Goal: Use online tool/utility: Utilize a website feature to perform a specific function

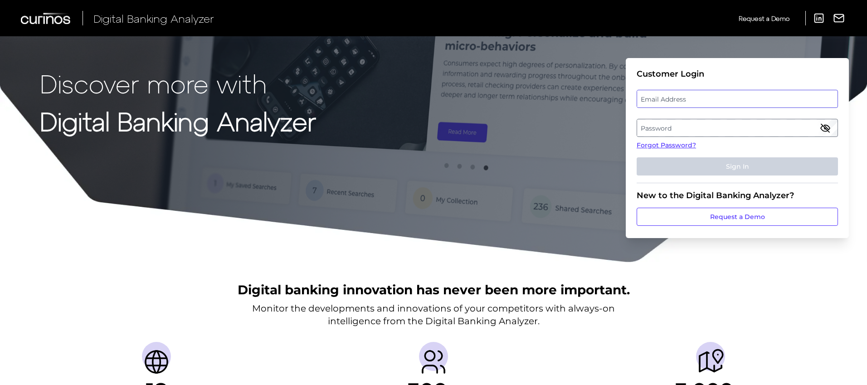
type input "[PERSON_NAME][EMAIL_ADDRESS][DOMAIN_NAME]"
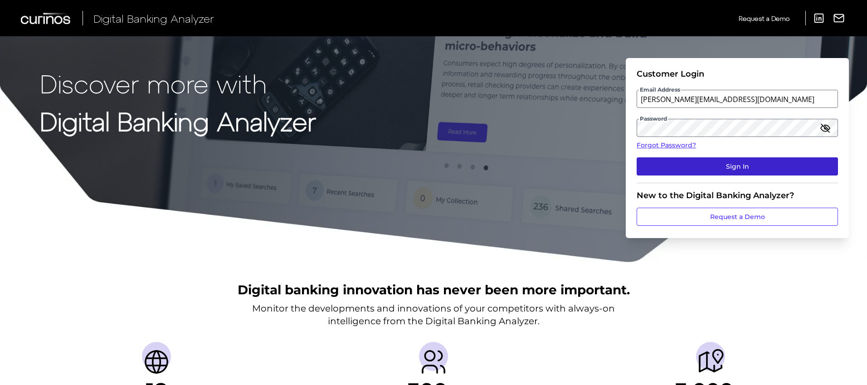
click at [737, 167] on button "Sign In" at bounding box center [737, 166] width 201 height 18
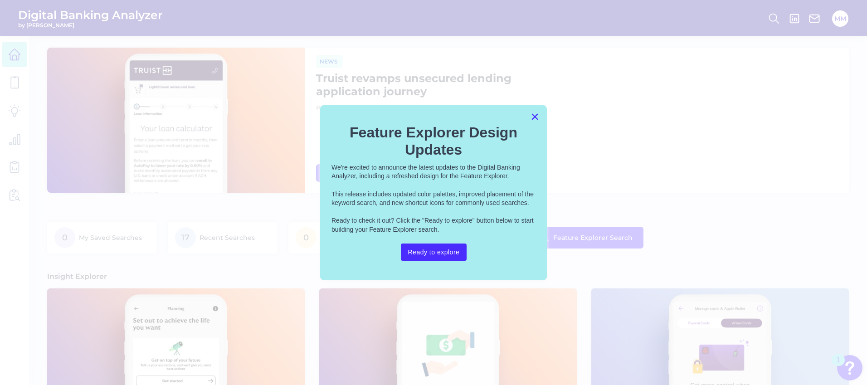
click at [534, 119] on button "×" at bounding box center [535, 116] width 9 height 15
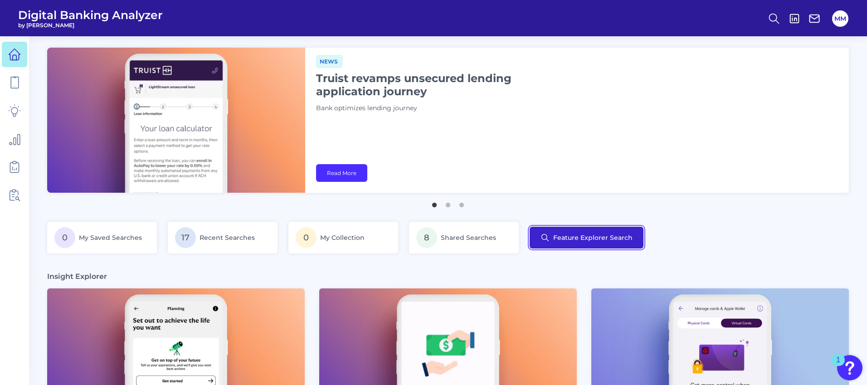
click at [604, 234] on button "Feature Explorer Search" at bounding box center [587, 238] width 114 height 22
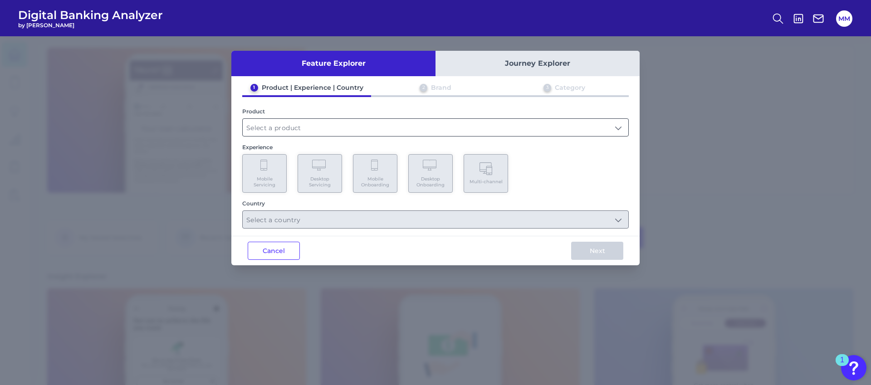
click at [346, 125] on input "text" at bounding box center [435, 127] width 385 height 17
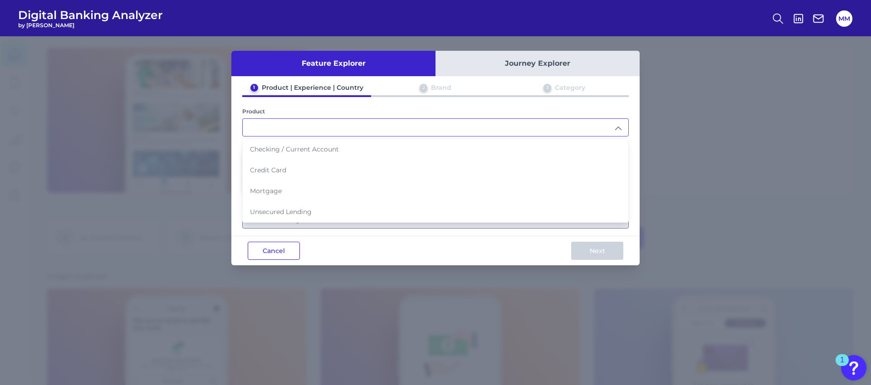
click at [296, 244] on button "Cancel" at bounding box center [274, 251] width 52 height 18
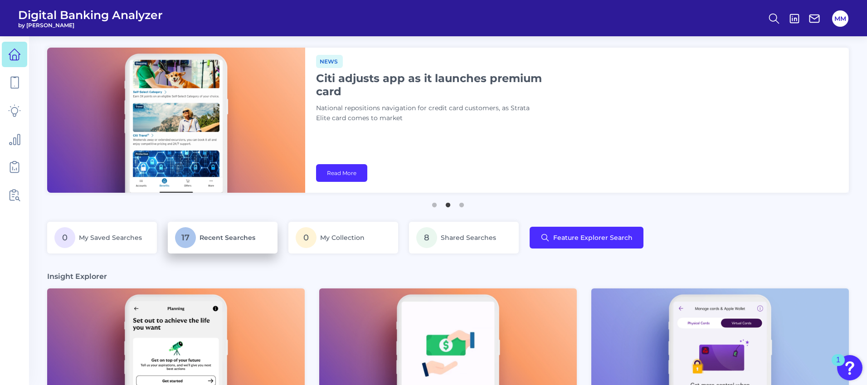
click at [229, 240] on span "Recent Searches" at bounding box center [228, 238] width 56 height 8
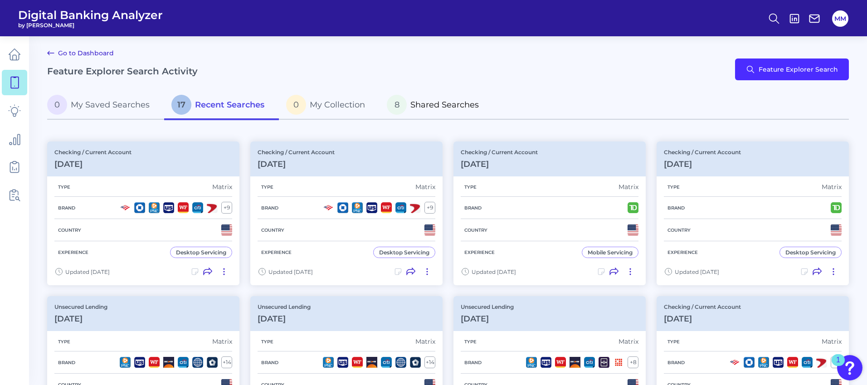
click at [421, 104] on span "Shared Searches" at bounding box center [444, 105] width 68 height 10
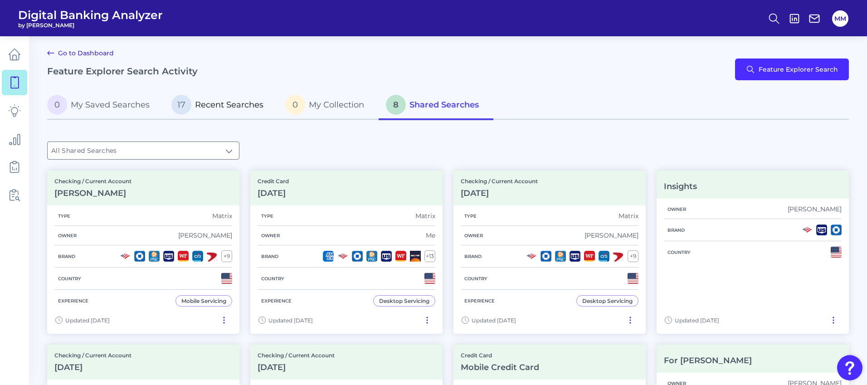
click at [223, 102] on span "Recent Searches" at bounding box center [229, 105] width 68 height 10
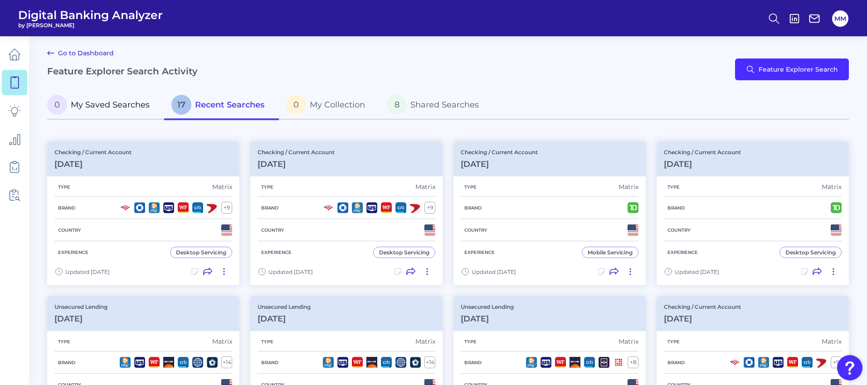
click at [124, 101] on span "My Saved Searches" at bounding box center [110, 105] width 79 height 10
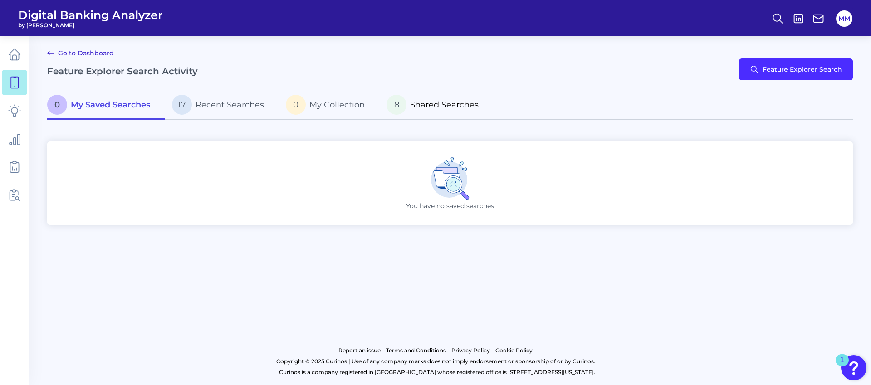
click at [431, 107] on span "Shared Searches" at bounding box center [444, 105] width 68 height 10
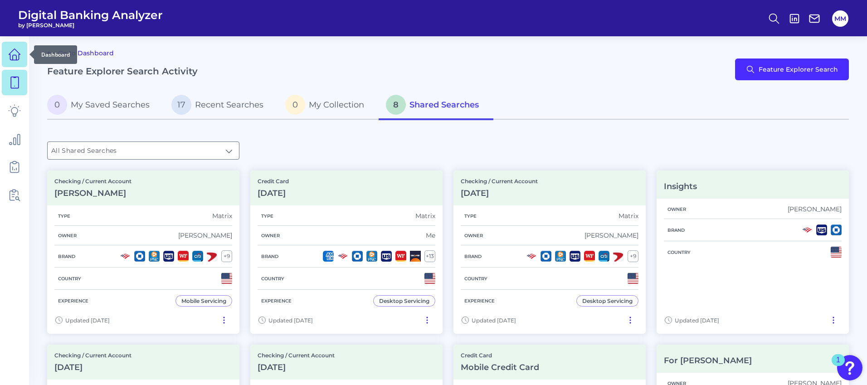
click at [16, 52] on icon at bounding box center [14, 54] width 13 height 13
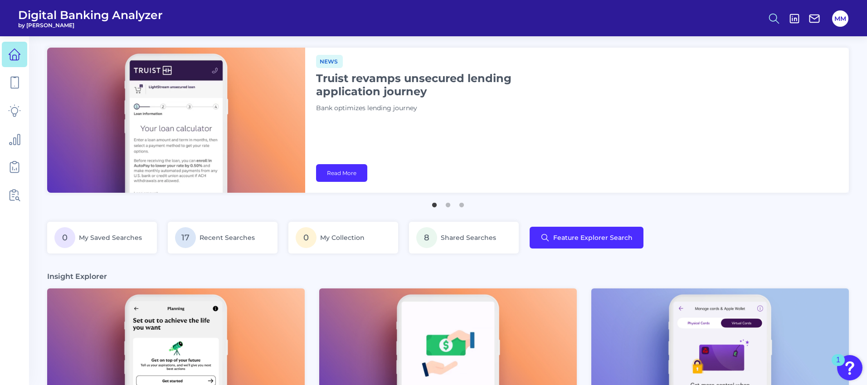
click at [769, 20] on icon at bounding box center [774, 18] width 13 height 13
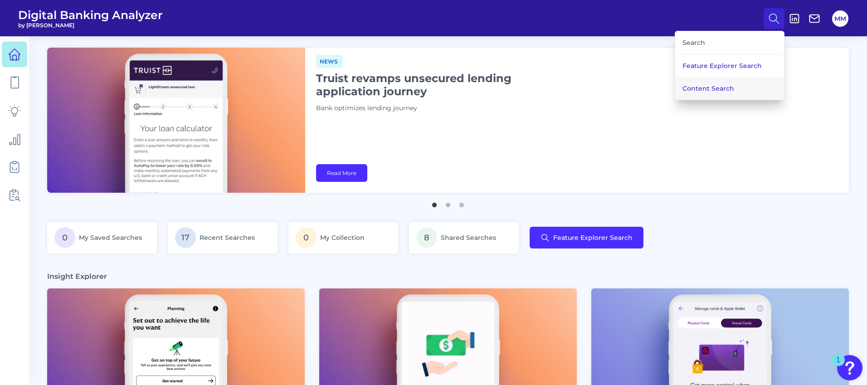
click at [699, 91] on button "Content Search" at bounding box center [729, 88] width 109 height 23
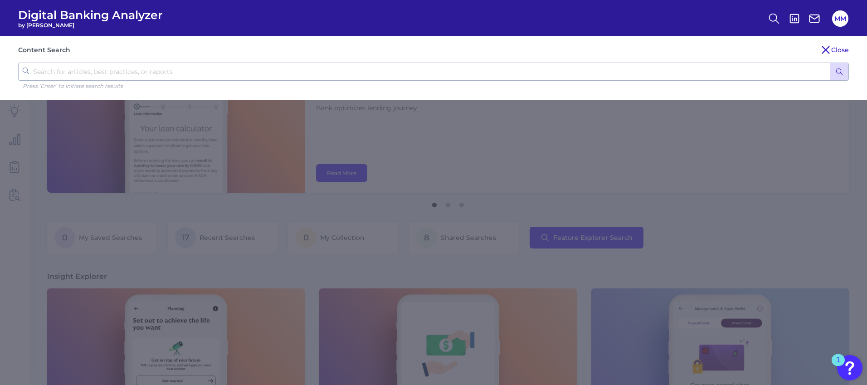
click at [830, 55] on icon at bounding box center [825, 49] width 11 height 11
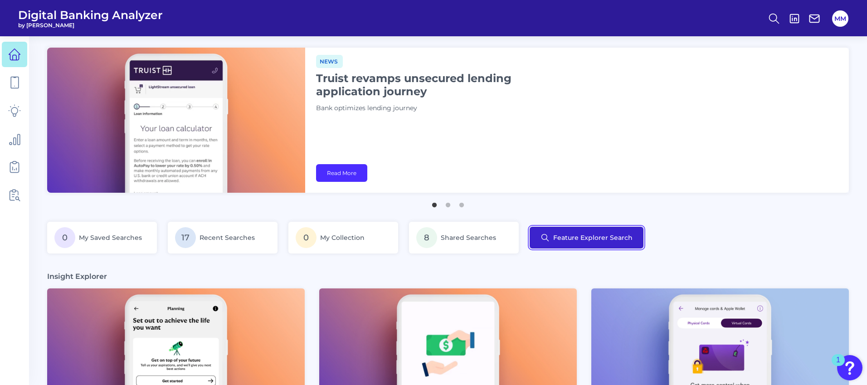
click at [573, 229] on button "Feature Explorer Search" at bounding box center [587, 238] width 114 height 22
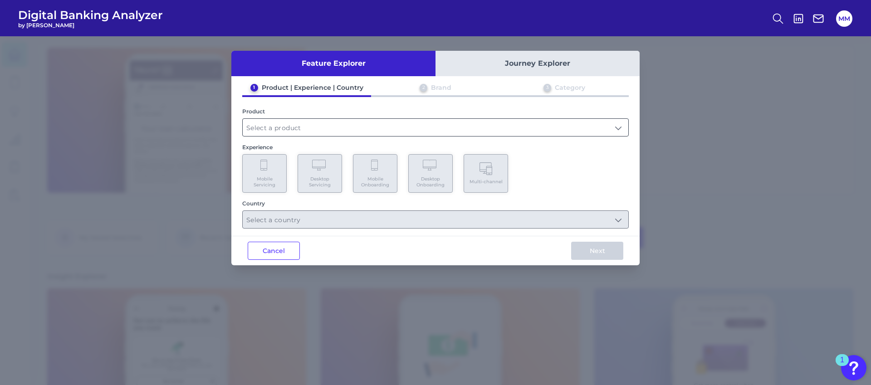
click at [361, 126] on input "text" at bounding box center [435, 127] width 385 height 17
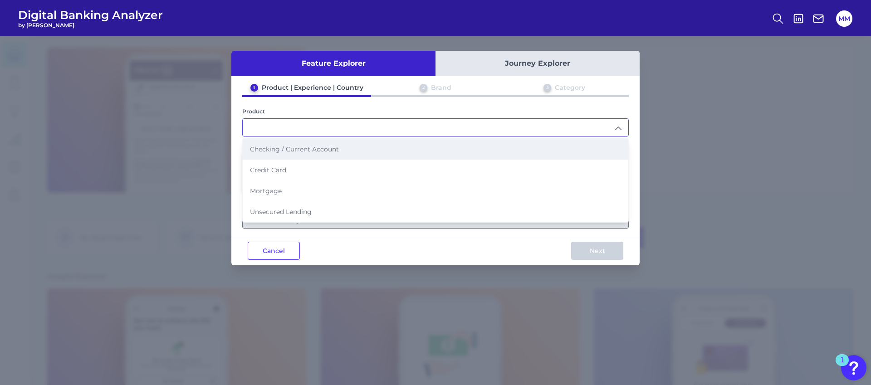
click at [297, 144] on li "Checking / Current Account" at bounding box center [435, 149] width 385 height 21
type input "Checking / Current Account"
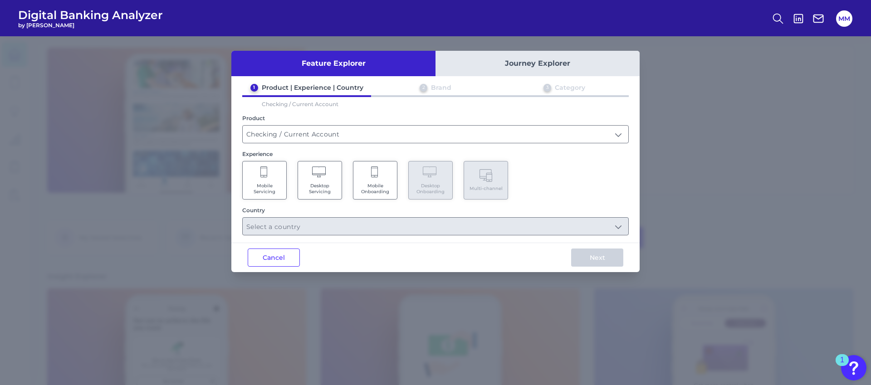
click at [278, 178] on Servicing "Mobile Servicing" at bounding box center [264, 180] width 44 height 39
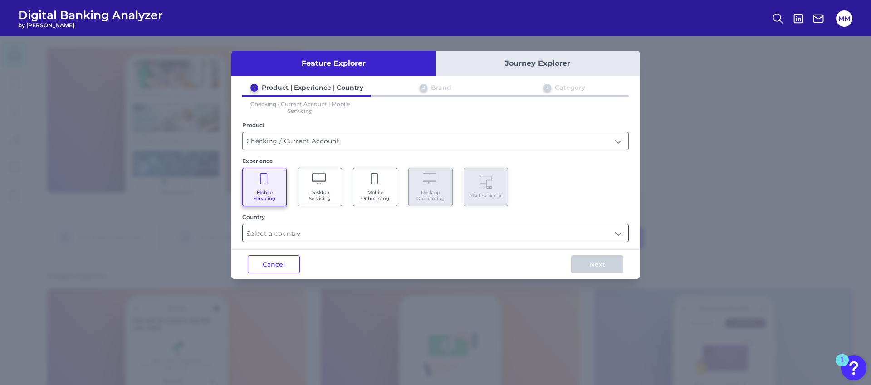
click at [355, 234] on input "text" at bounding box center [435, 232] width 385 height 17
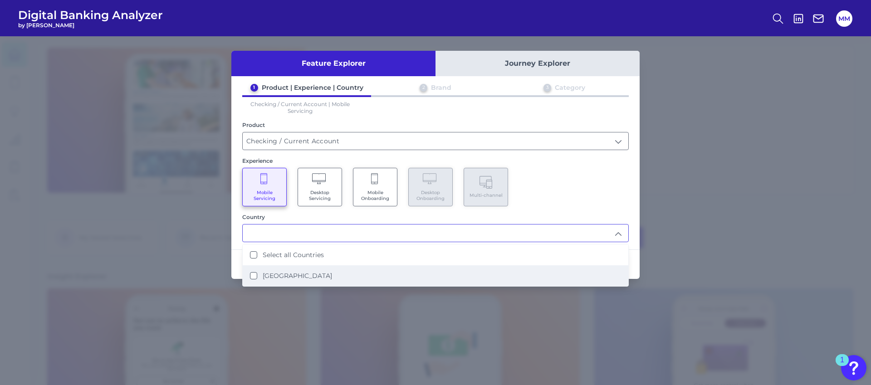
click at [305, 272] on label "[GEOGRAPHIC_DATA]" at bounding box center [297, 276] width 69 height 8
type input "Select all Countries"
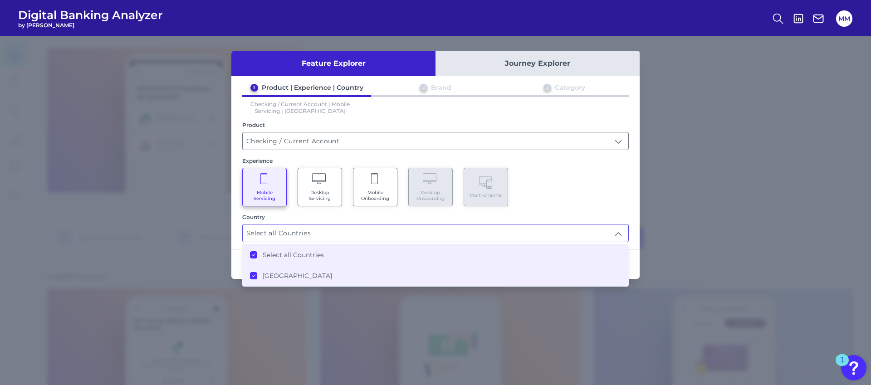
click at [590, 192] on div "Mobile Servicing Desktop Servicing Mobile Onboarding Desktop Onboarding Multi-c…" at bounding box center [435, 187] width 386 height 39
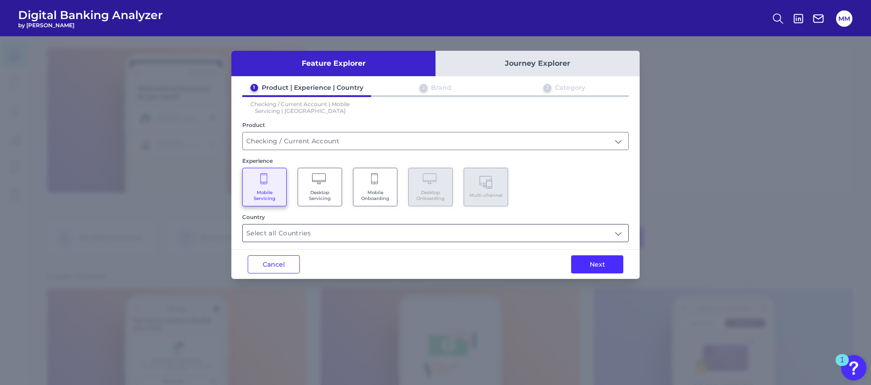
click at [544, 233] on input "Select all Countries" at bounding box center [435, 232] width 385 height 17
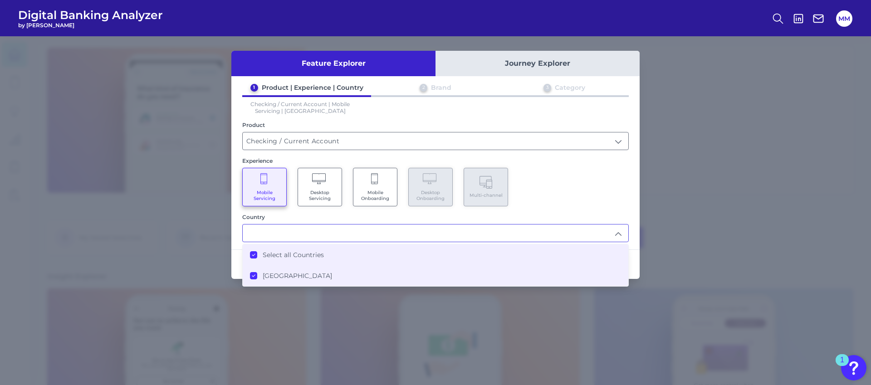
click at [582, 196] on div "Mobile Servicing Desktop Servicing Mobile Onboarding Desktop Onboarding Multi-c…" at bounding box center [435, 187] width 386 height 39
type input "Select all Countries"
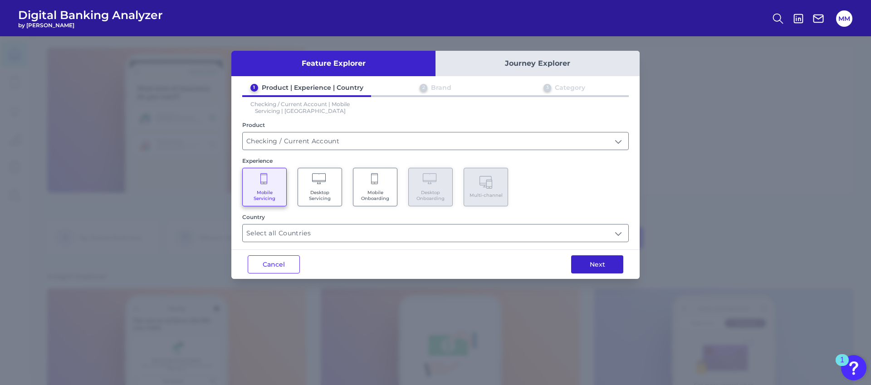
click at [595, 260] on button "Next" at bounding box center [597, 264] width 52 height 18
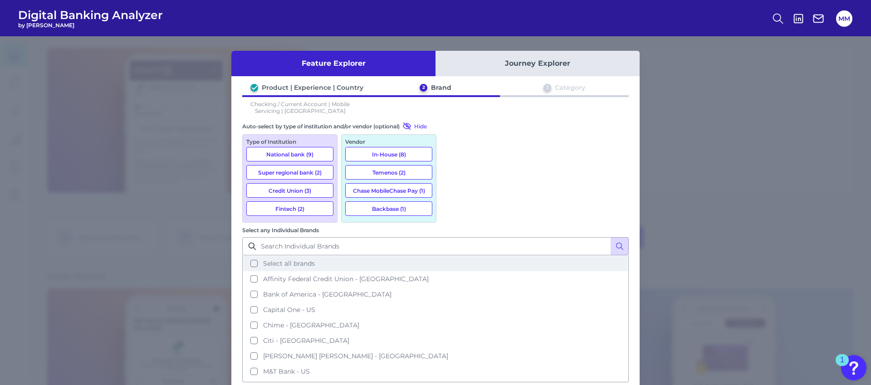
click at [315, 259] on span "Select all brands" at bounding box center [289, 263] width 52 height 8
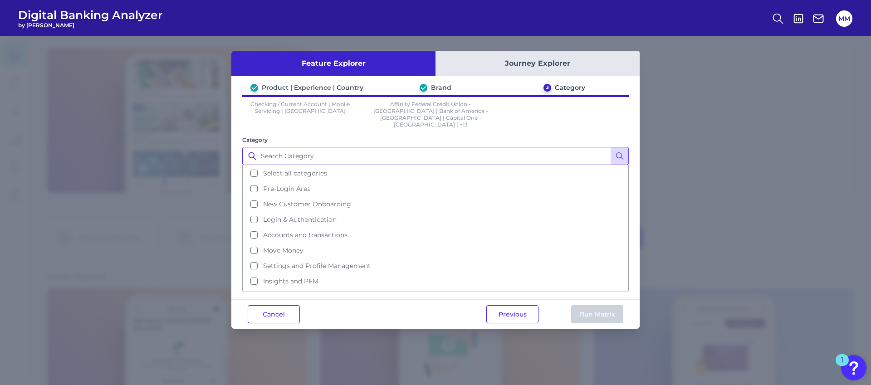
click at [312, 147] on input "Category" at bounding box center [435, 156] width 386 height 18
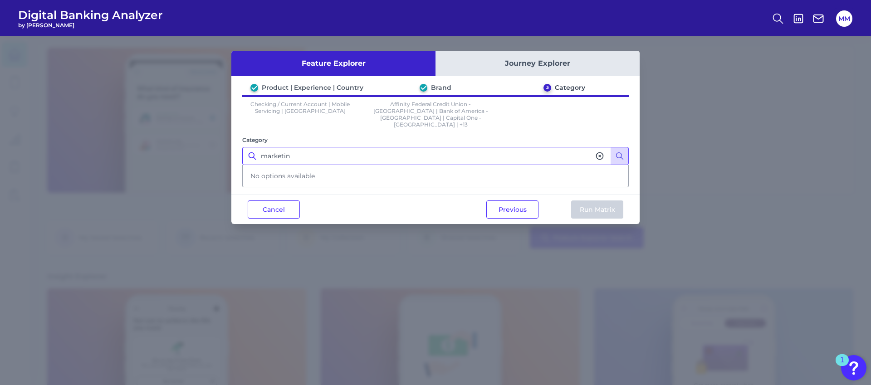
type input "marketing"
click at [294, 147] on input "marketing" at bounding box center [435, 156] width 386 height 18
drag, startPoint x: 309, startPoint y: 140, endPoint x: 249, endPoint y: 139, distance: 60.3
click at [249, 147] on div "marketing" at bounding box center [435, 156] width 386 height 18
click at [294, 105] on p "Checking / Current Account | Mobile Servicing | [GEOGRAPHIC_DATA]" at bounding box center [300, 114] width 116 height 27
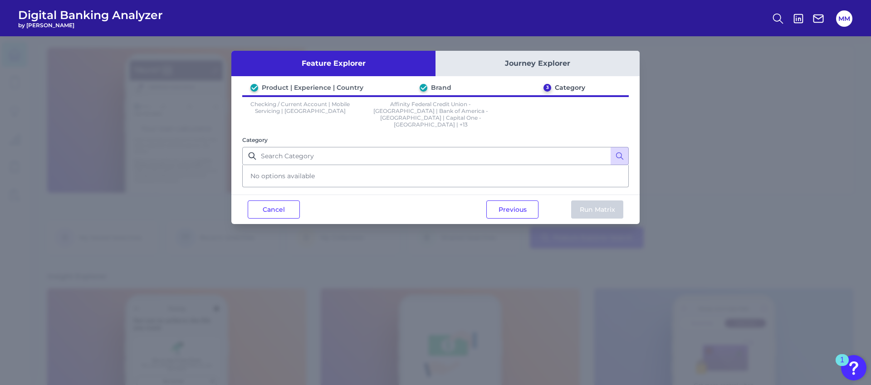
click at [325, 88] on div "Product | Experience | Country" at bounding box center [313, 87] width 102 height 8
click at [514, 58] on button "Journey Explorer" at bounding box center [537, 63] width 204 height 25
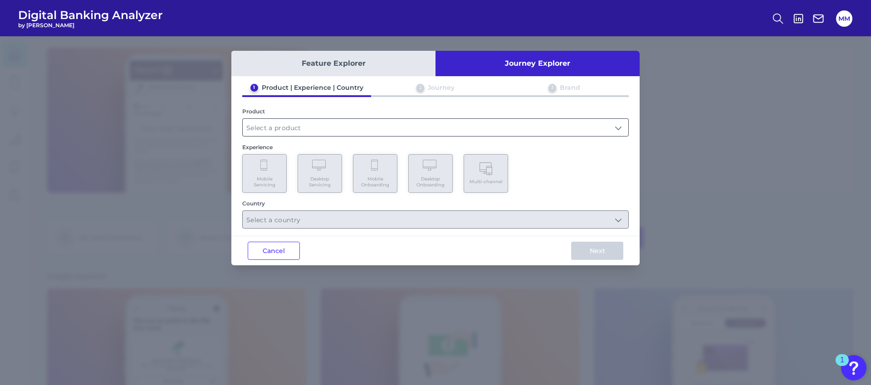
click at [310, 122] on input "text" at bounding box center [435, 127] width 385 height 17
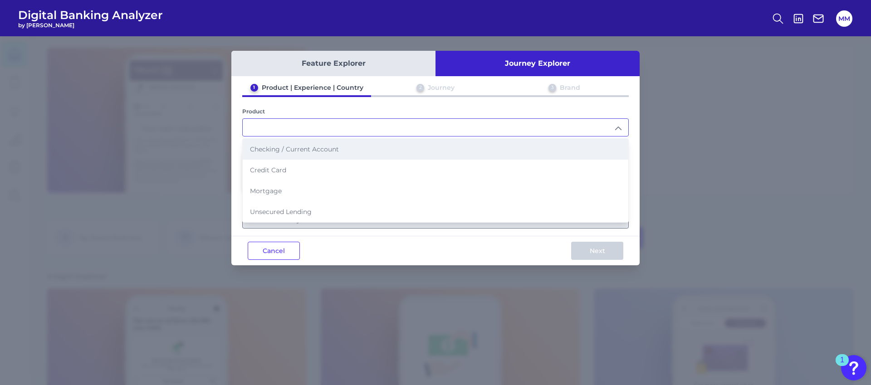
click at [302, 149] on span "Checking / Current Account" at bounding box center [294, 149] width 89 height 8
type input "Checking / Current Account"
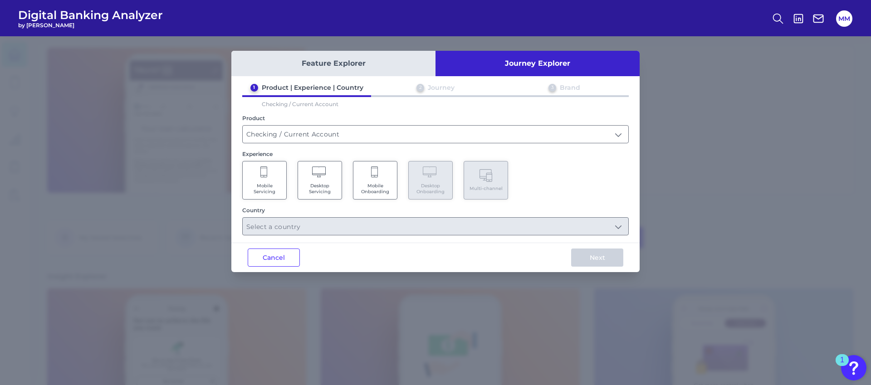
click at [277, 186] on span "Mobile Servicing" at bounding box center [264, 189] width 34 height 12
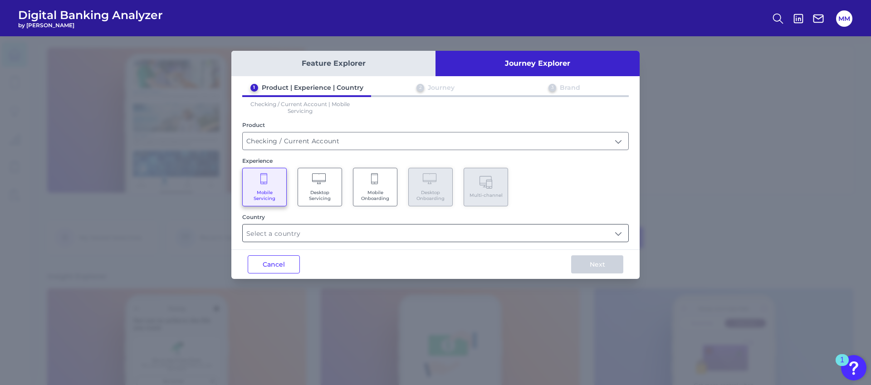
click at [303, 235] on input "text" at bounding box center [435, 232] width 385 height 17
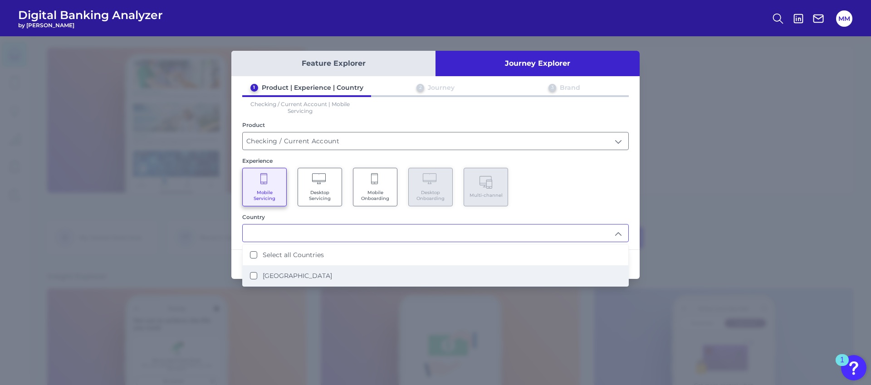
click at [282, 274] on label "[GEOGRAPHIC_DATA]" at bounding box center [297, 276] width 69 height 8
type input "Select all Countries"
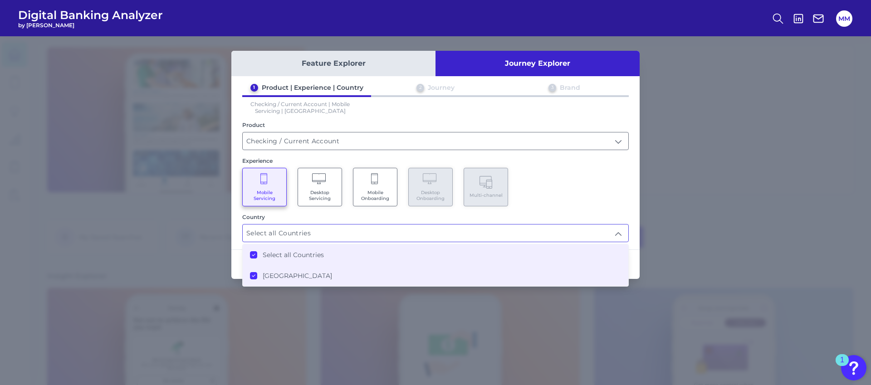
click at [330, 214] on div "Country" at bounding box center [435, 217] width 386 height 7
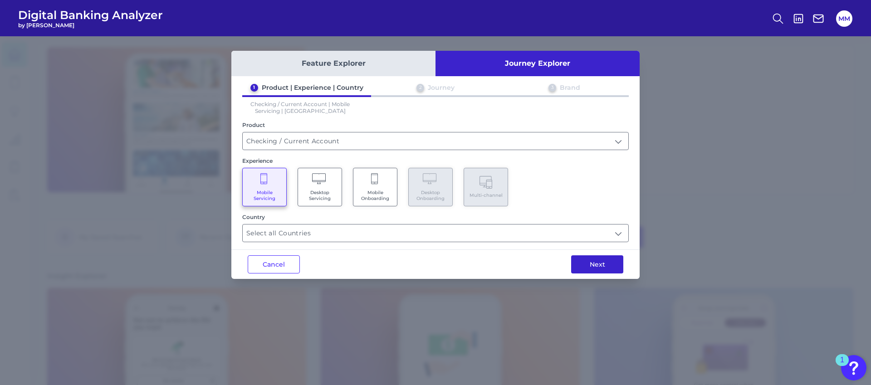
click at [605, 267] on button "Next" at bounding box center [597, 264] width 52 height 18
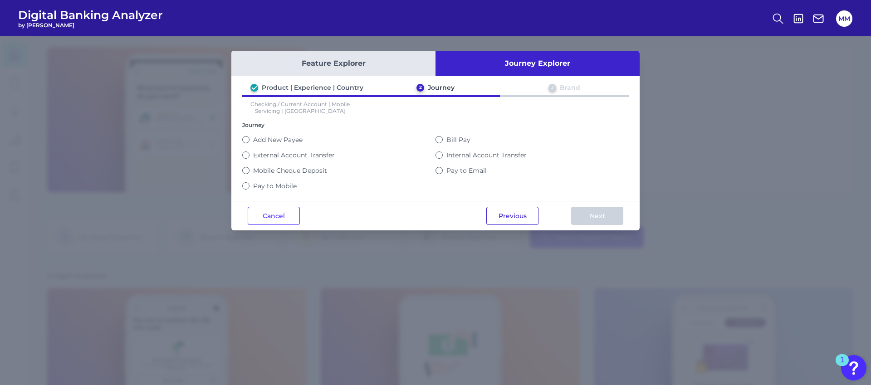
click at [518, 214] on button "Previous" at bounding box center [512, 216] width 52 height 18
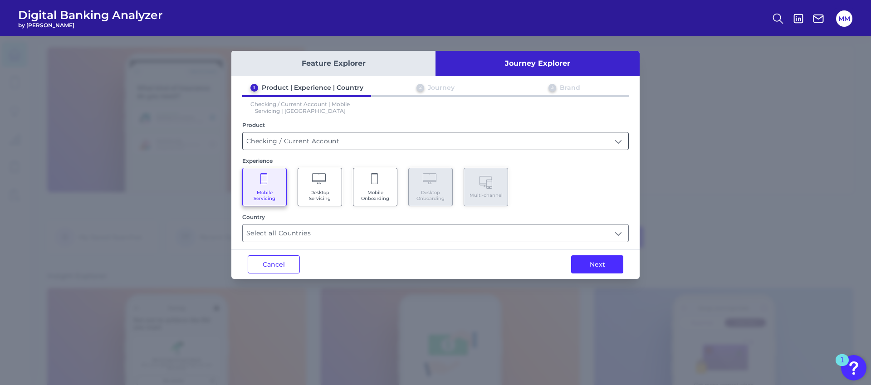
click at [432, 138] on input "Checking / Current Account" at bounding box center [435, 140] width 385 height 17
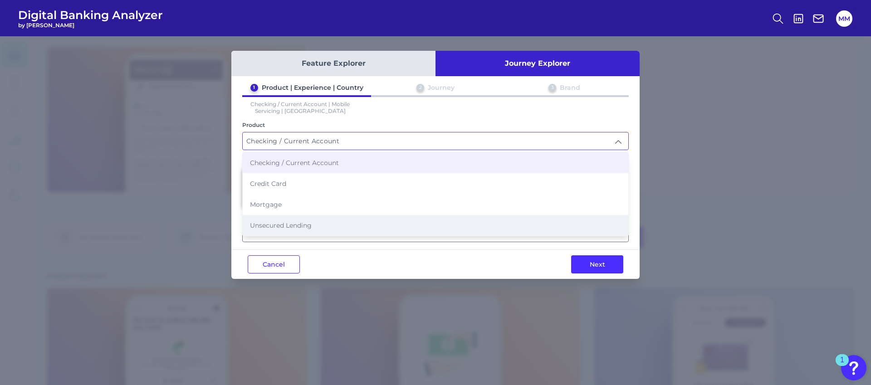
click at [310, 227] on li "Unsecured Lending" at bounding box center [435, 225] width 385 height 21
type input "Unsecured Lending"
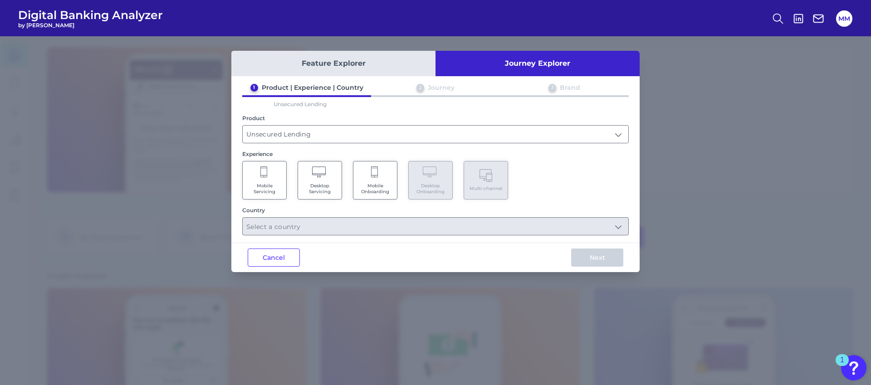
click at [271, 178] on Servicing "Mobile Servicing" at bounding box center [264, 180] width 44 height 39
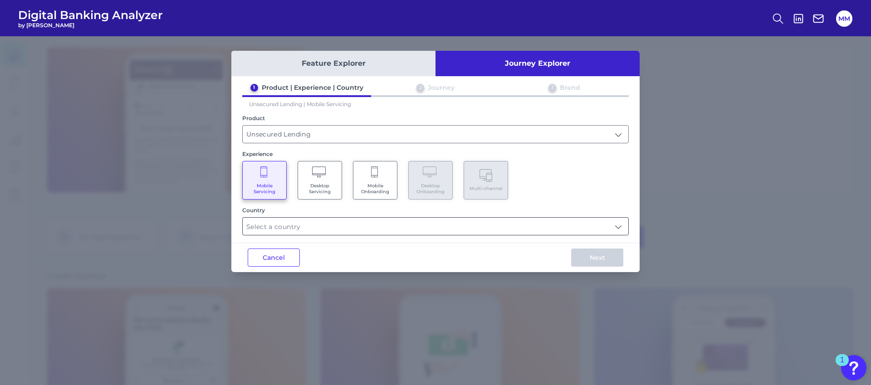
click at [309, 223] on input "text" at bounding box center [435, 226] width 385 height 17
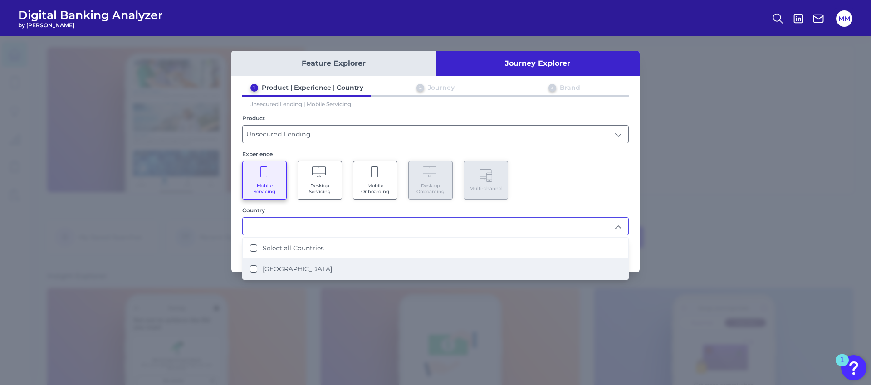
click at [294, 265] on label "[GEOGRAPHIC_DATA]" at bounding box center [297, 269] width 69 height 8
type input "Select all Countries"
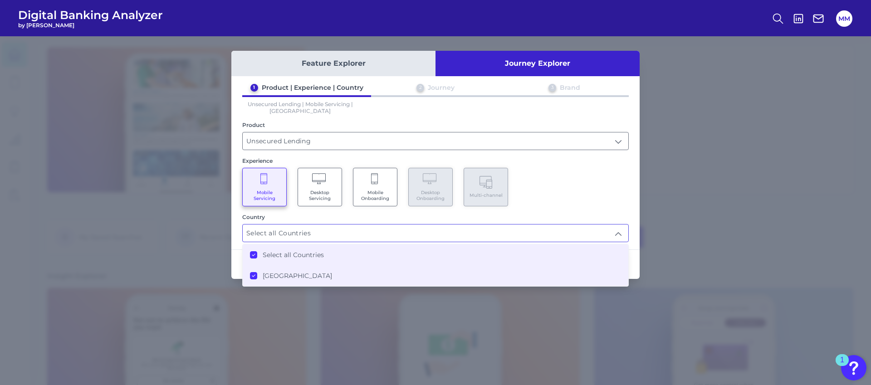
click at [568, 200] on div "Mobile Servicing Desktop Servicing Mobile Onboarding Desktop Onboarding Multi-c…" at bounding box center [435, 187] width 386 height 39
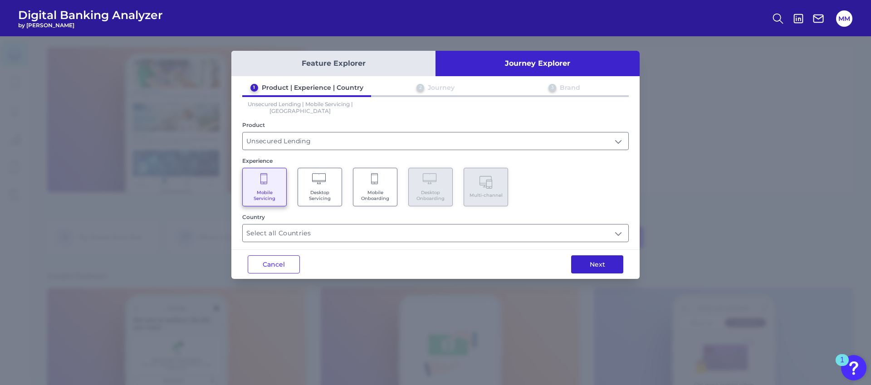
click at [606, 265] on button "Next" at bounding box center [597, 264] width 52 height 18
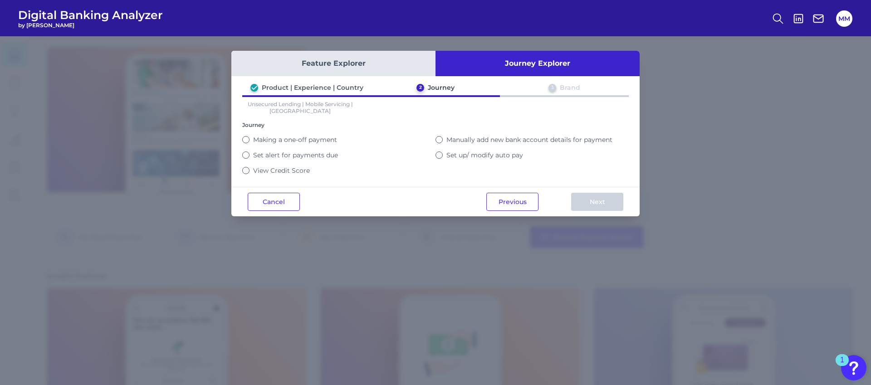
click at [348, 67] on button "Feature Explorer" at bounding box center [333, 63] width 204 height 25
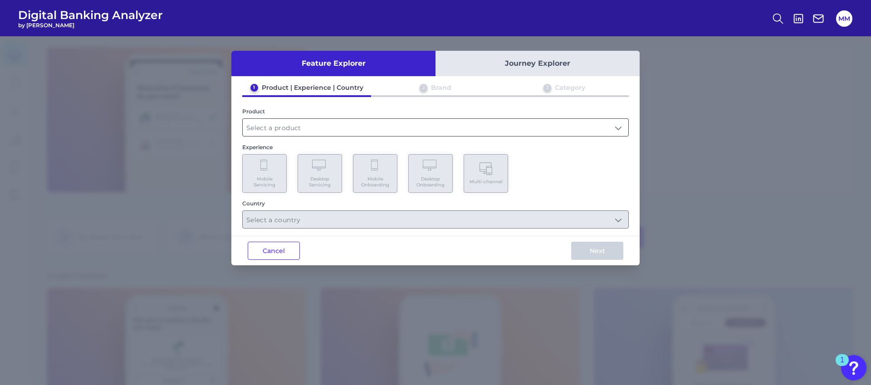
click at [312, 128] on input "text" at bounding box center [435, 127] width 385 height 17
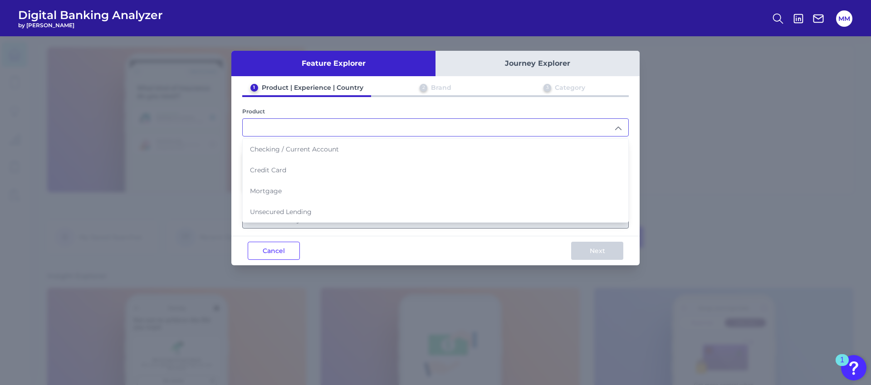
click at [145, 196] on div "Feature Explorer Journey Explorer 1 Product | Experience | Country 2 Brand 3 Ca…" at bounding box center [435, 210] width 871 height 349
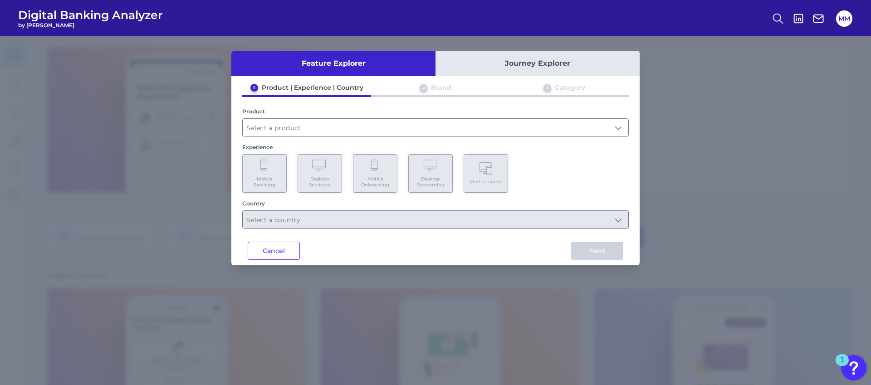
click at [275, 239] on div "Cancel Next" at bounding box center [435, 250] width 408 height 29
click at [284, 254] on button "Cancel" at bounding box center [274, 251] width 52 height 18
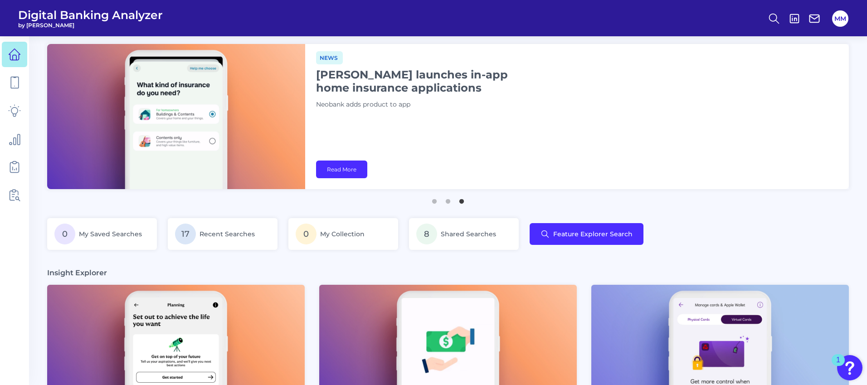
scroll to position [0, 0]
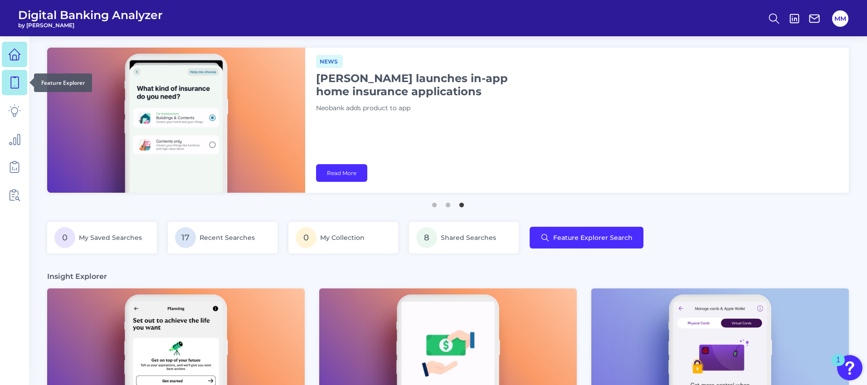
click at [10, 86] on icon at bounding box center [14, 82] width 13 height 13
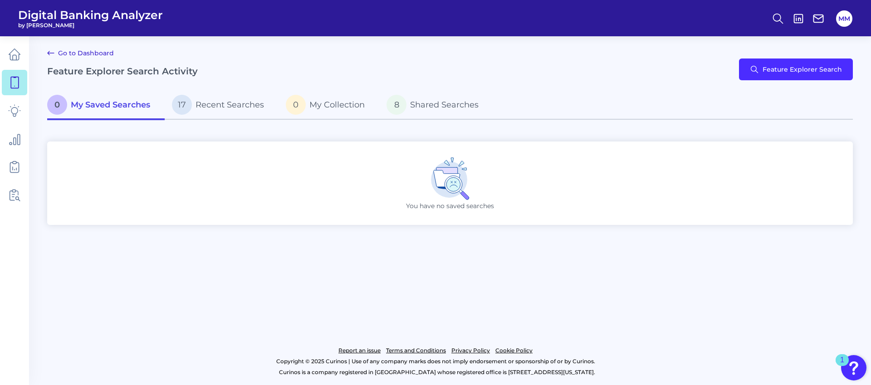
click at [88, 55] on link "Go to Dashboard" at bounding box center [80, 53] width 67 height 11
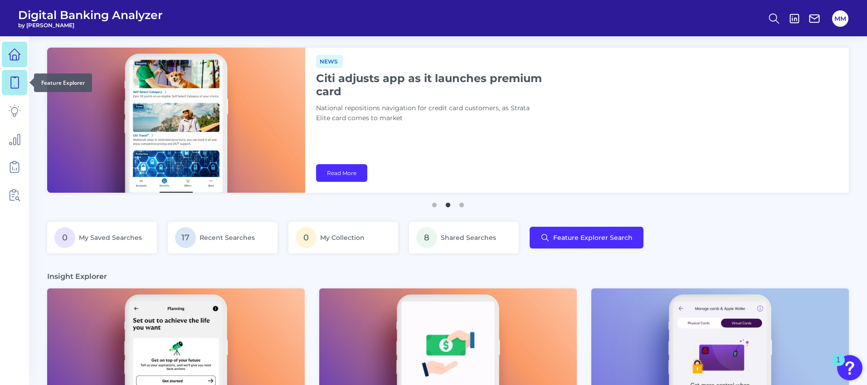
click at [19, 80] on icon at bounding box center [14, 82] width 13 height 13
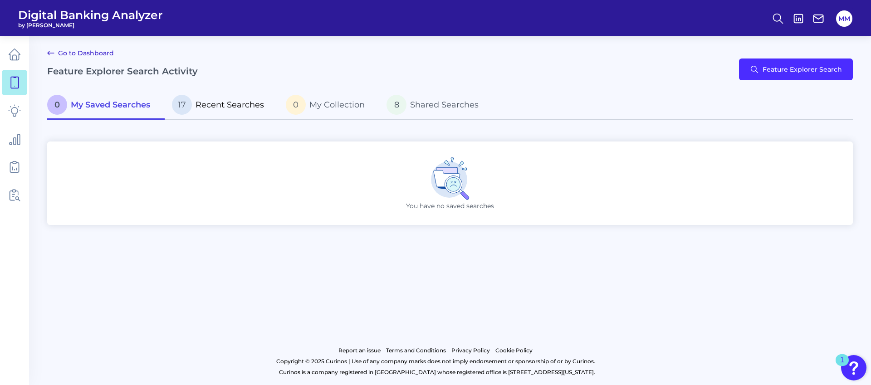
click at [231, 109] on span "Recent Searches" at bounding box center [229, 105] width 68 height 10
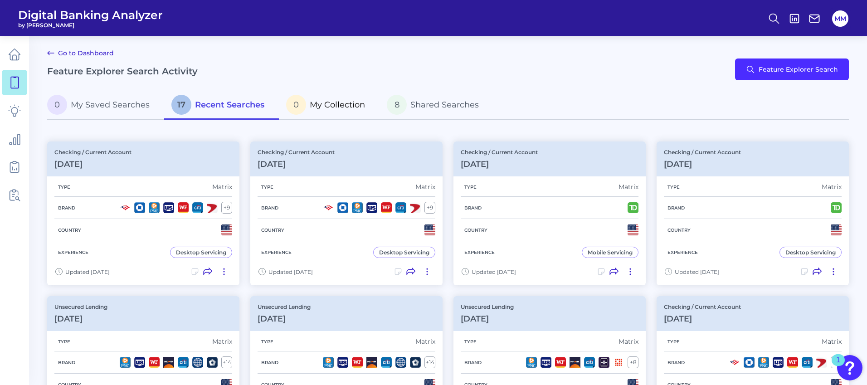
click at [330, 100] on span "My Collection" at bounding box center [337, 105] width 55 height 10
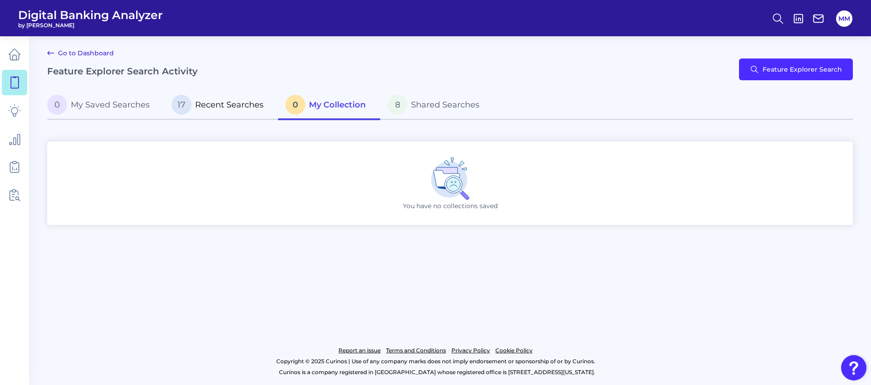
click at [239, 102] on span "Recent Searches" at bounding box center [229, 105] width 68 height 10
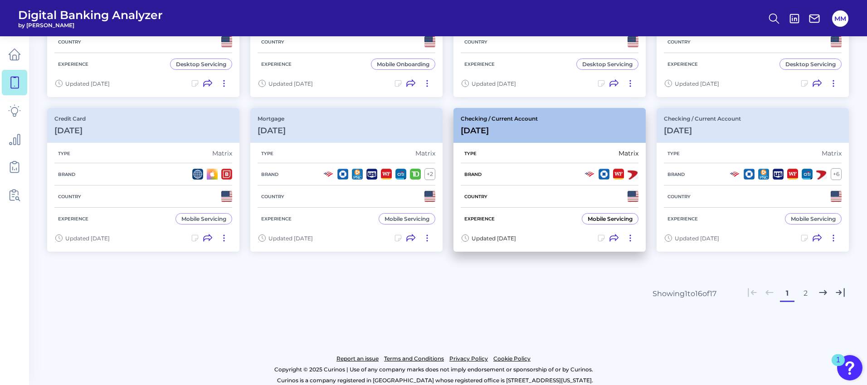
scroll to position [502, 0]
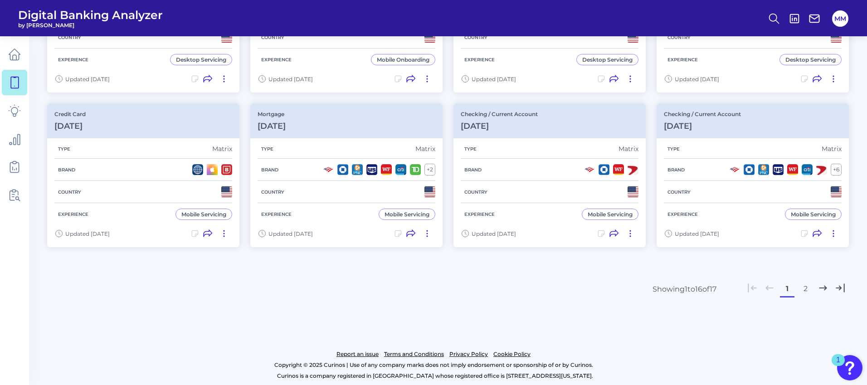
click at [808, 287] on button "2" at bounding box center [805, 289] width 15 height 15
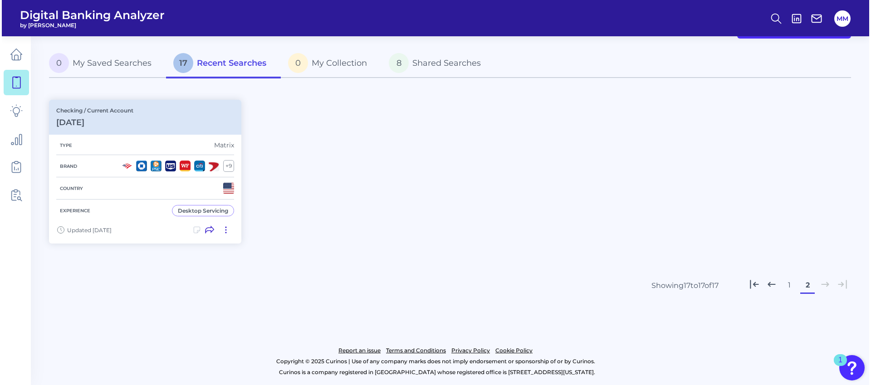
scroll to position [0, 0]
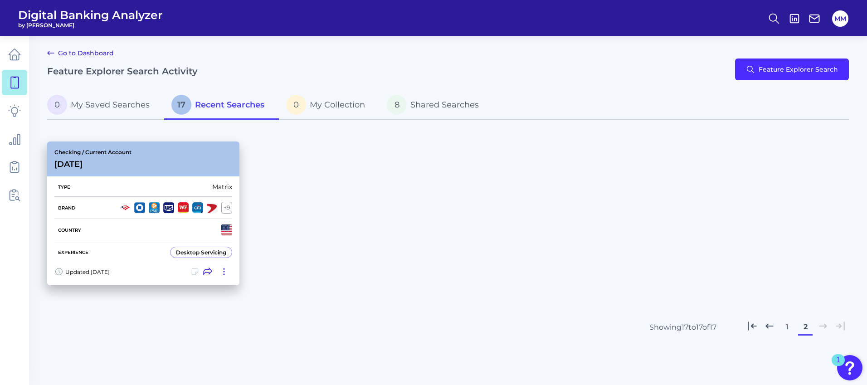
click at [215, 186] on div "Matrix" at bounding box center [222, 187] width 20 height 8
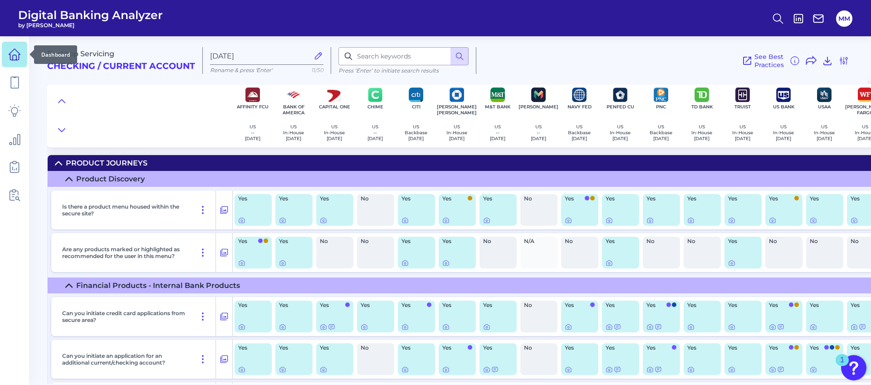
click at [18, 60] on icon at bounding box center [14, 54] width 13 height 13
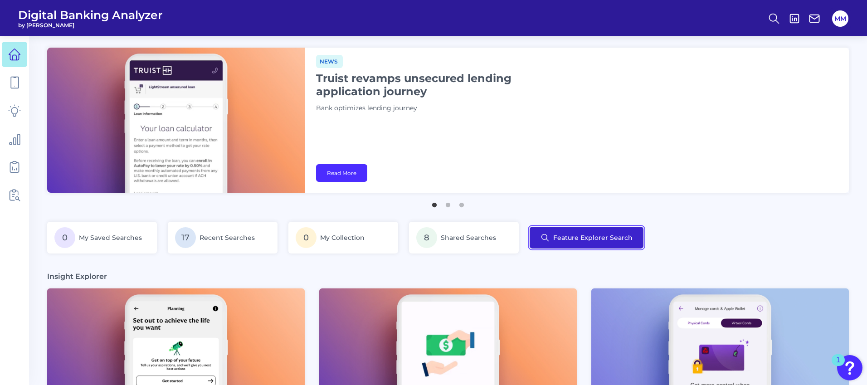
click at [573, 229] on button "Feature Explorer Search" at bounding box center [587, 238] width 114 height 22
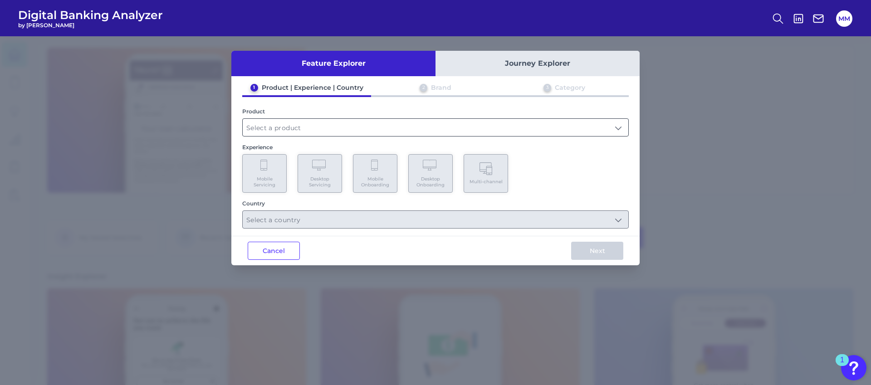
click at [303, 124] on input "text" at bounding box center [435, 127] width 385 height 17
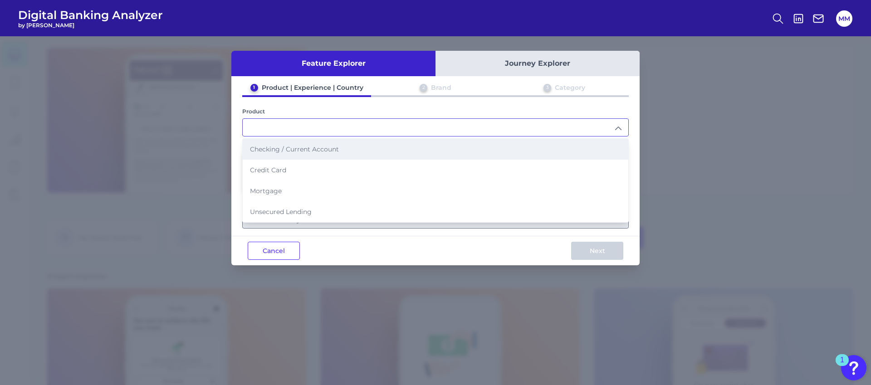
click at [276, 145] on span "Checking / Current Account" at bounding box center [294, 149] width 89 height 8
type input "Checking / Current Account"
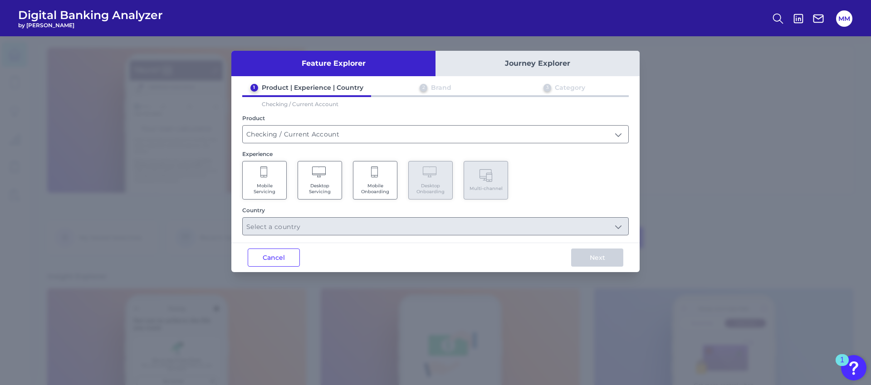
click at [318, 184] on span "Desktop Servicing" at bounding box center [319, 189] width 34 height 12
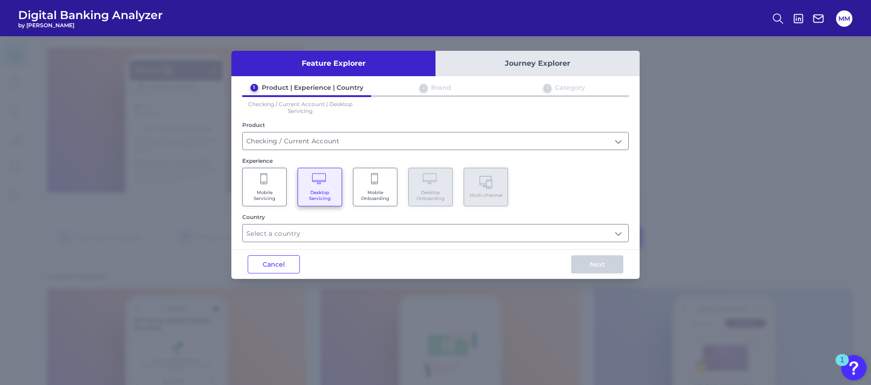
click at [377, 187] on Onboarding "Mobile Onboarding" at bounding box center [375, 187] width 44 height 39
click at [377, 232] on input "text" at bounding box center [435, 232] width 385 height 17
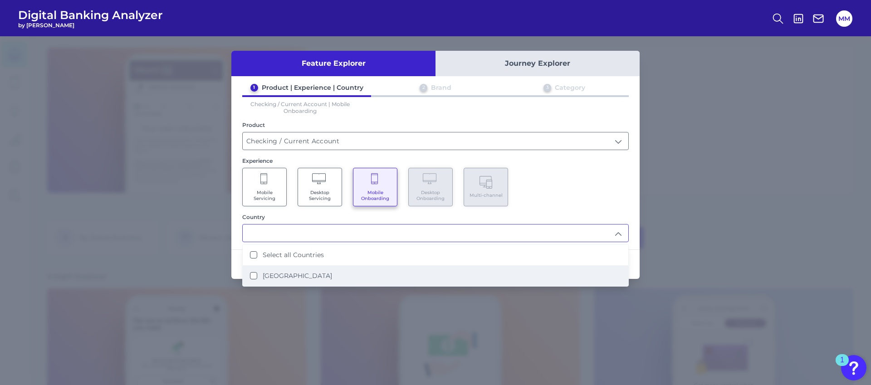
click at [327, 271] on li "[GEOGRAPHIC_DATA]" at bounding box center [435, 275] width 385 height 21
type input "Select all Countries"
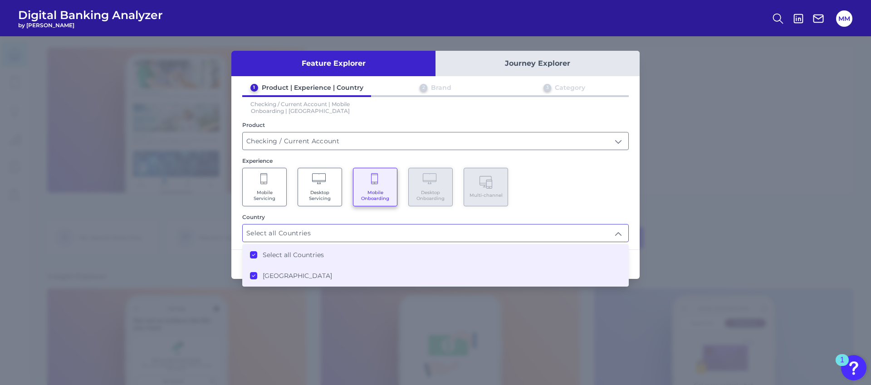
click at [575, 193] on div "Mobile Servicing Desktop Servicing Mobile Onboarding Desktop Onboarding Multi-c…" at bounding box center [435, 187] width 386 height 39
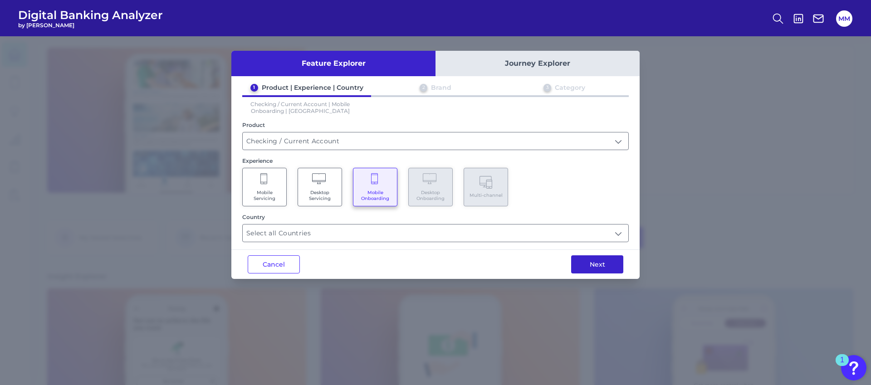
click at [606, 269] on button "Next" at bounding box center [597, 264] width 52 height 18
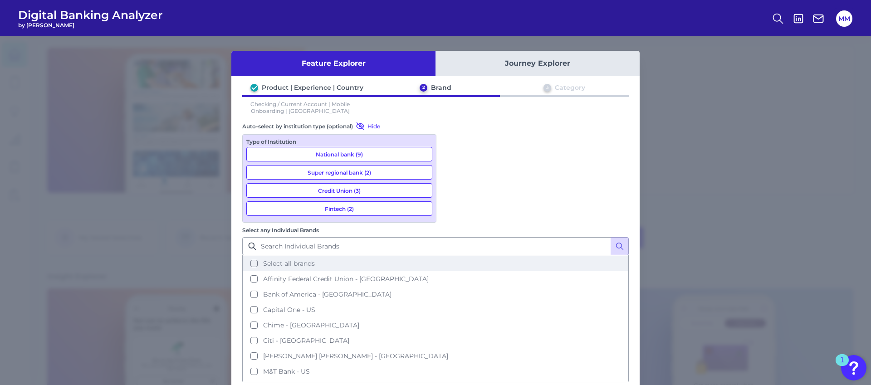
click at [452, 256] on button "Select all brands" at bounding box center [435, 263] width 385 height 15
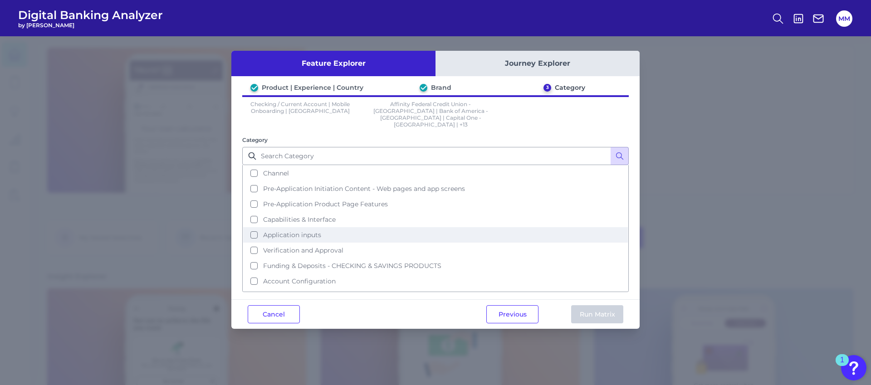
scroll to position [24, 0]
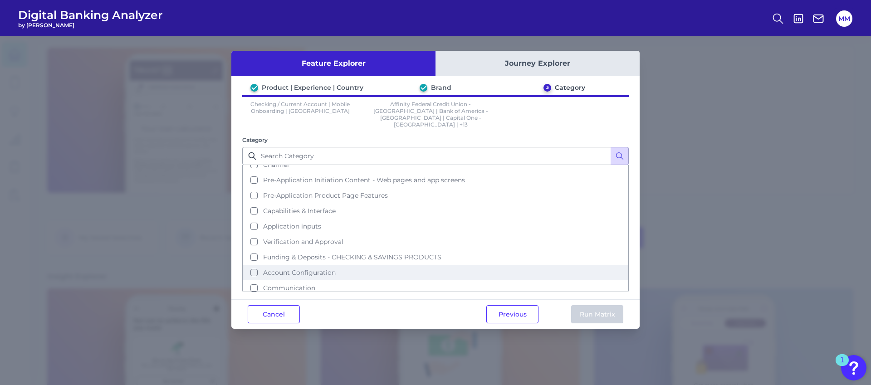
click at [275, 268] on span "Account Configuration" at bounding box center [299, 272] width 73 height 8
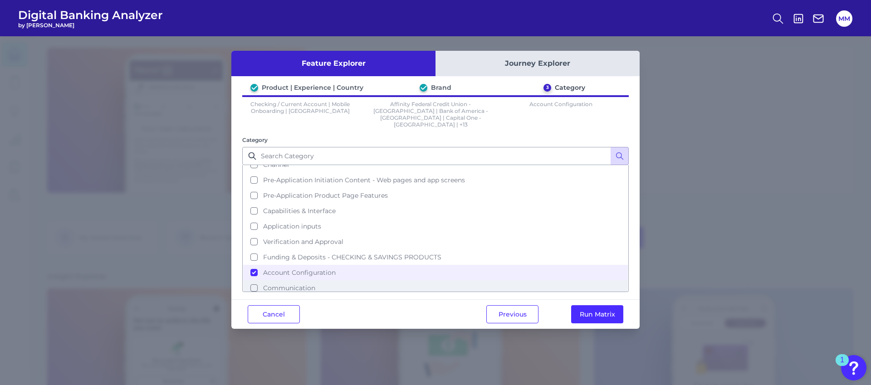
click at [322, 280] on button "Communication" at bounding box center [435, 287] width 385 height 15
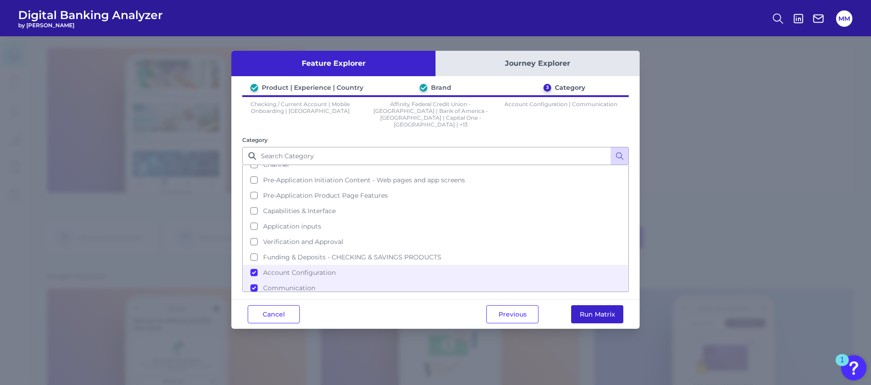
click at [590, 307] on button "Run Matrix" at bounding box center [597, 314] width 52 height 18
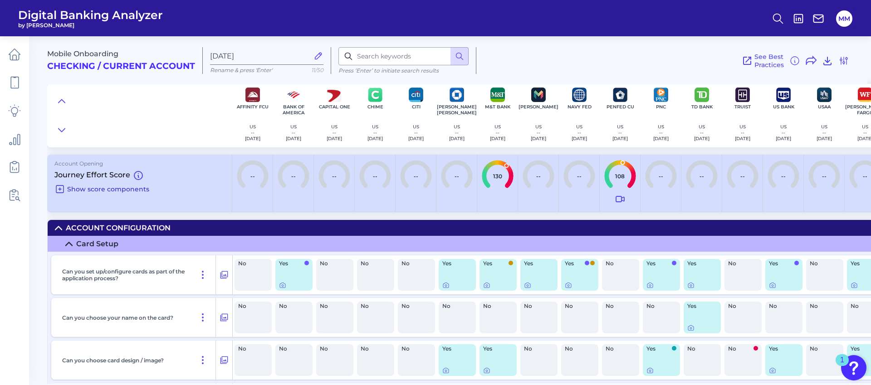
click at [126, 191] on span "Show score components" at bounding box center [108, 189] width 82 height 8
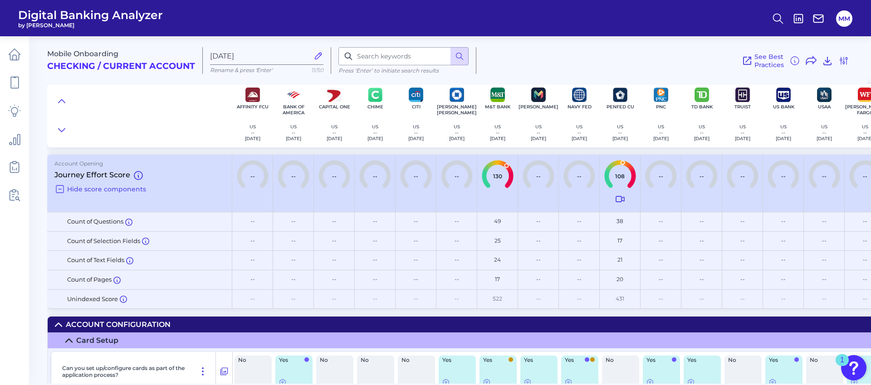
click at [126, 191] on span "Hide score components" at bounding box center [106, 189] width 79 height 8
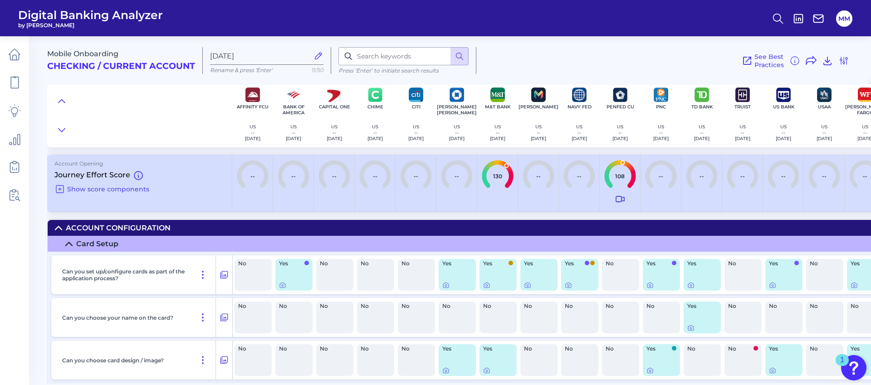
click at [68, 243] on icon at bounding box center [69, 243] width 6 height 3
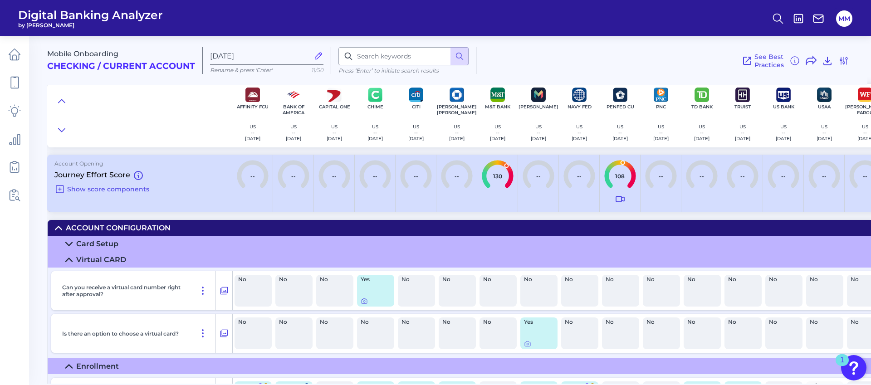
click at [69, 261] on icon at bounding box center [68, 259] width 7 height 7
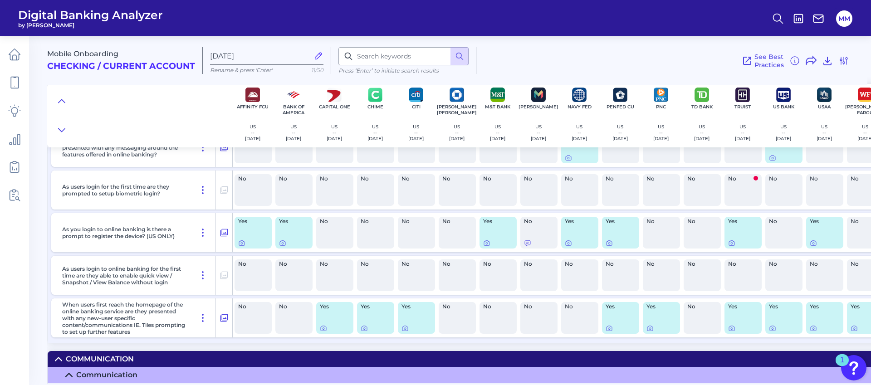
scroll to position [1653, 0]
